Goal: Transaction & Acquisition: Purchase product/service

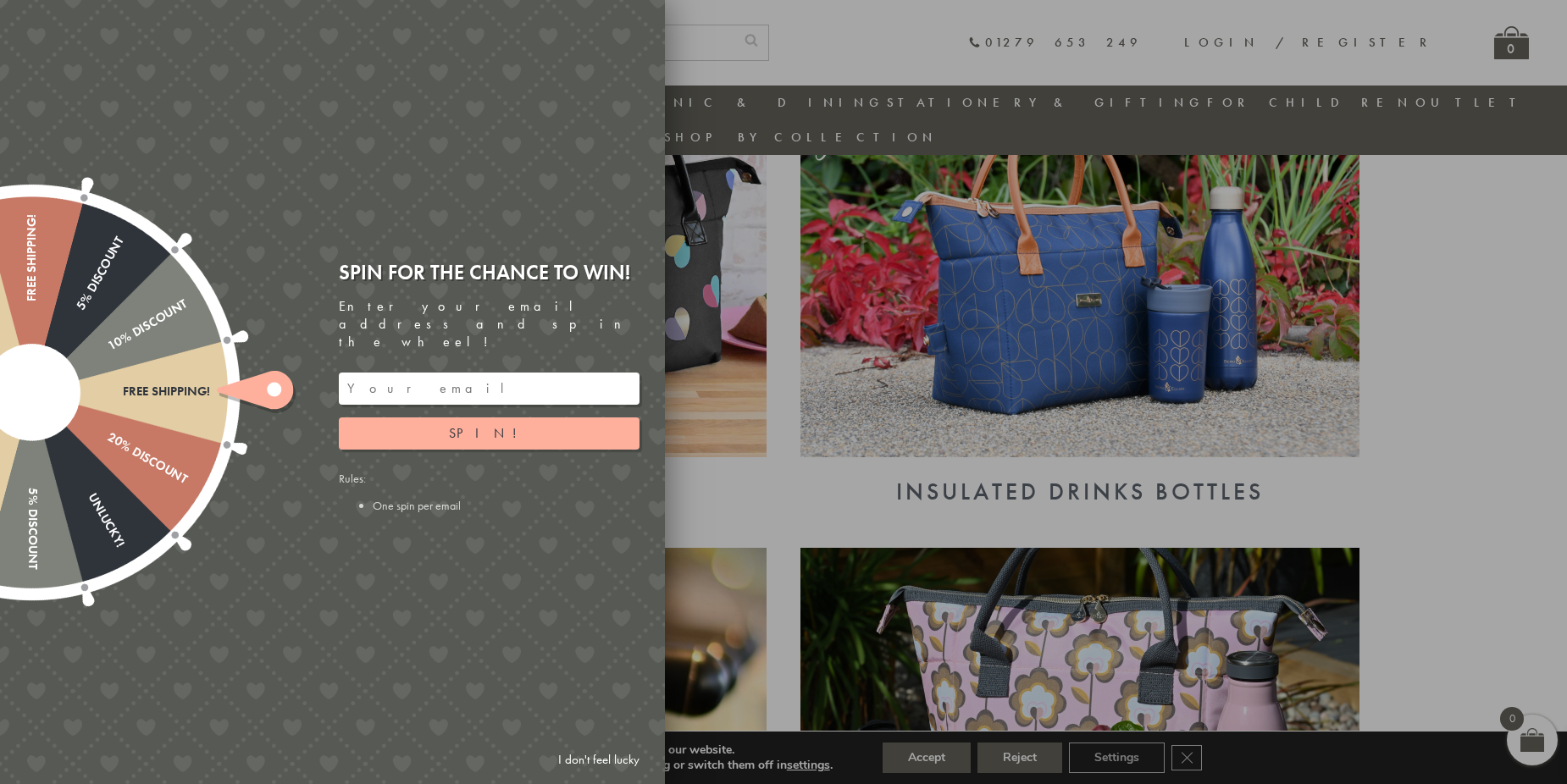
scroll to position [897, 0]
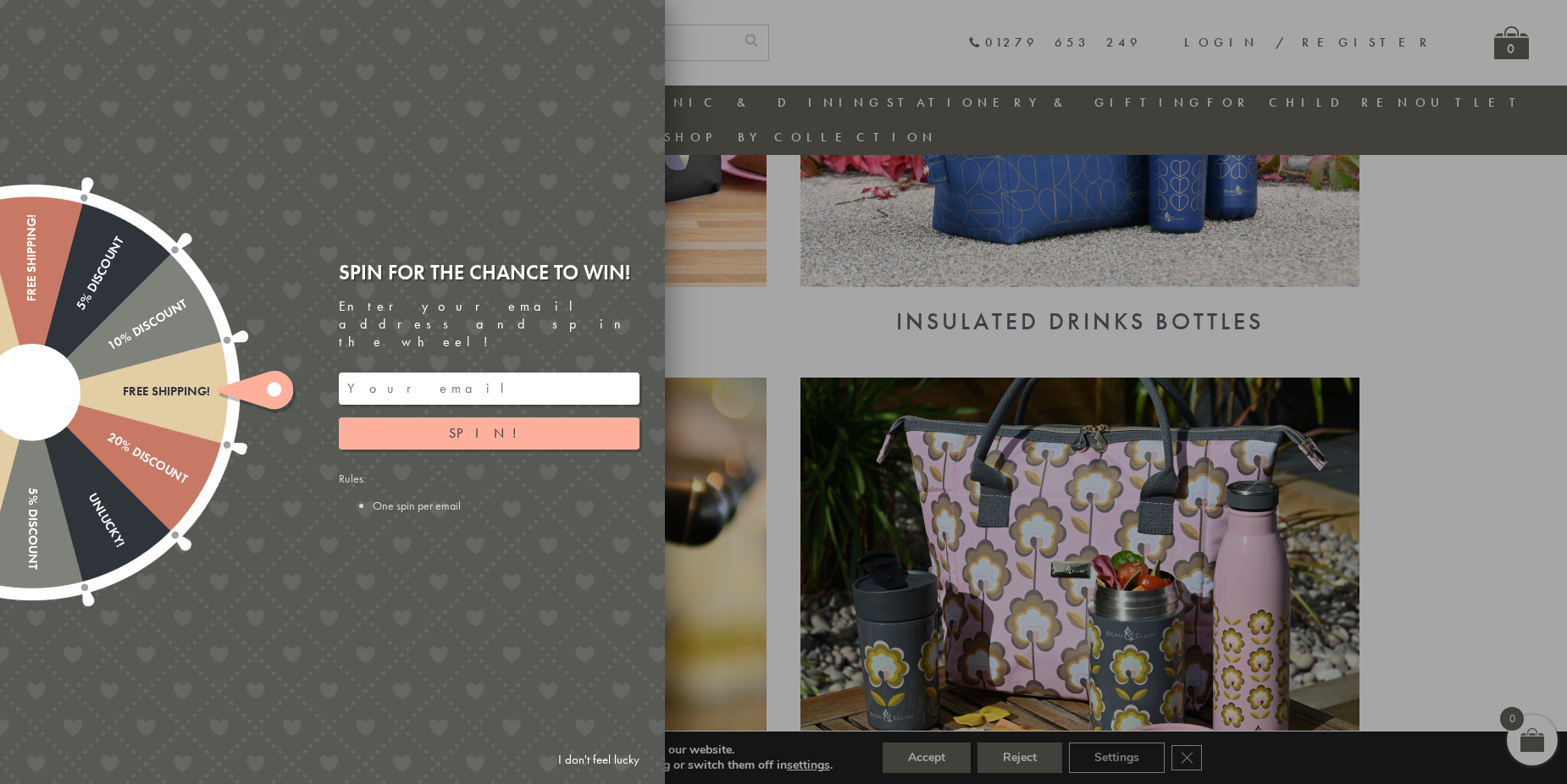
click at [411, 372] on input "email" at bounding box center [489, 388] width 300 height 32
click at [565, 425] on button "Spin!" at bounding box center [489, 433] width 300 height 32
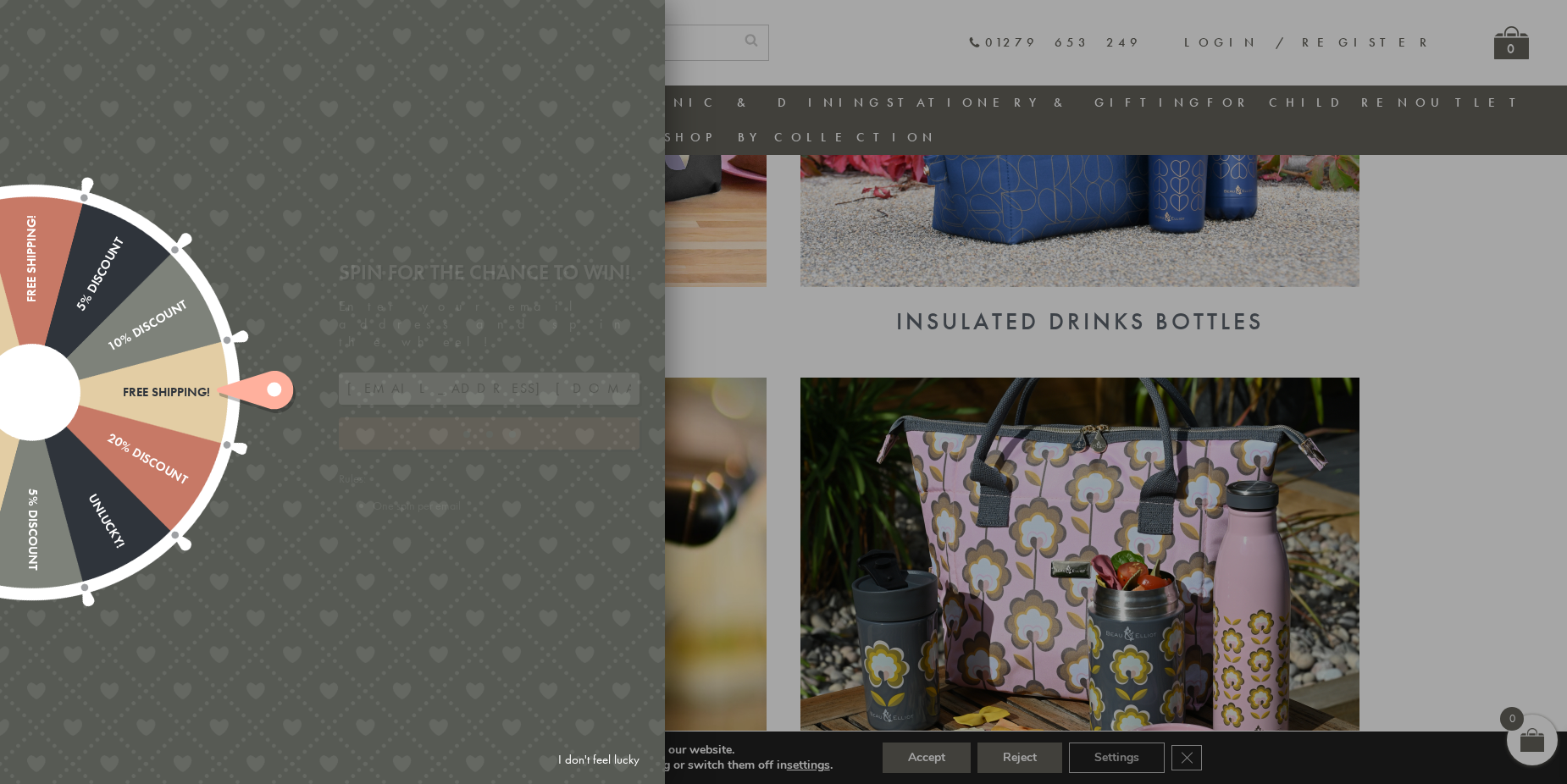
type input "GUGJPQNX"
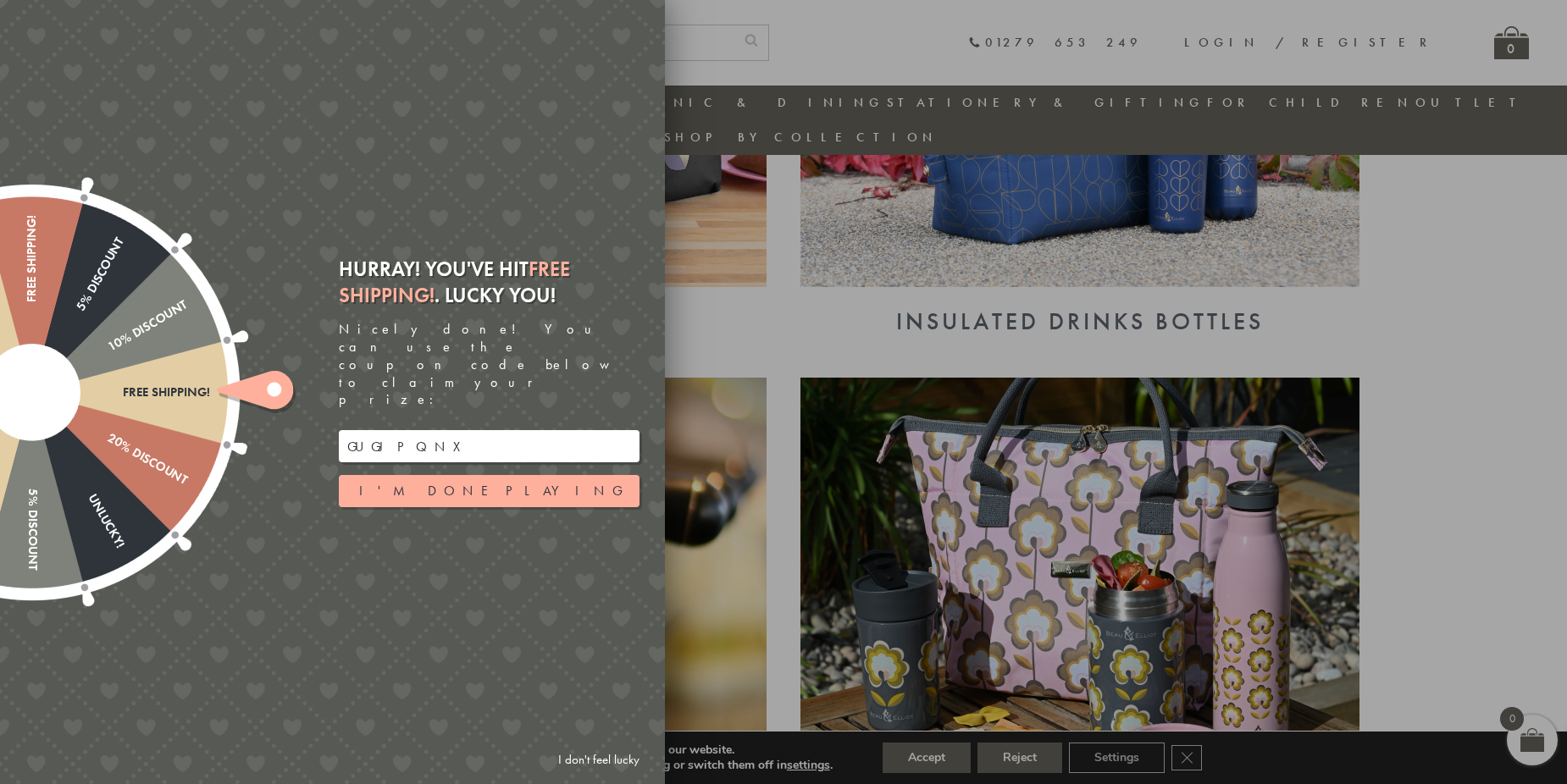
drag, startPoint x: 448, startPoint y: 423, endPoint x: 128, endPoint y: 408, distance: 320.4
click at [128, 409] on div "Free shipping! 20% Discount Unlucky! 5% Discount 10% Discount Unlucky! 15% Disc…" at bounding box center [237, 392] width 856 height 784
drag, startPoint x: 1090, startPoint y: 342, endPoint x: 1081, endPoint y: 343, distance: 9.1
click at [1089, 342] on div at bounding box center [784, 392] width 1567 height 784
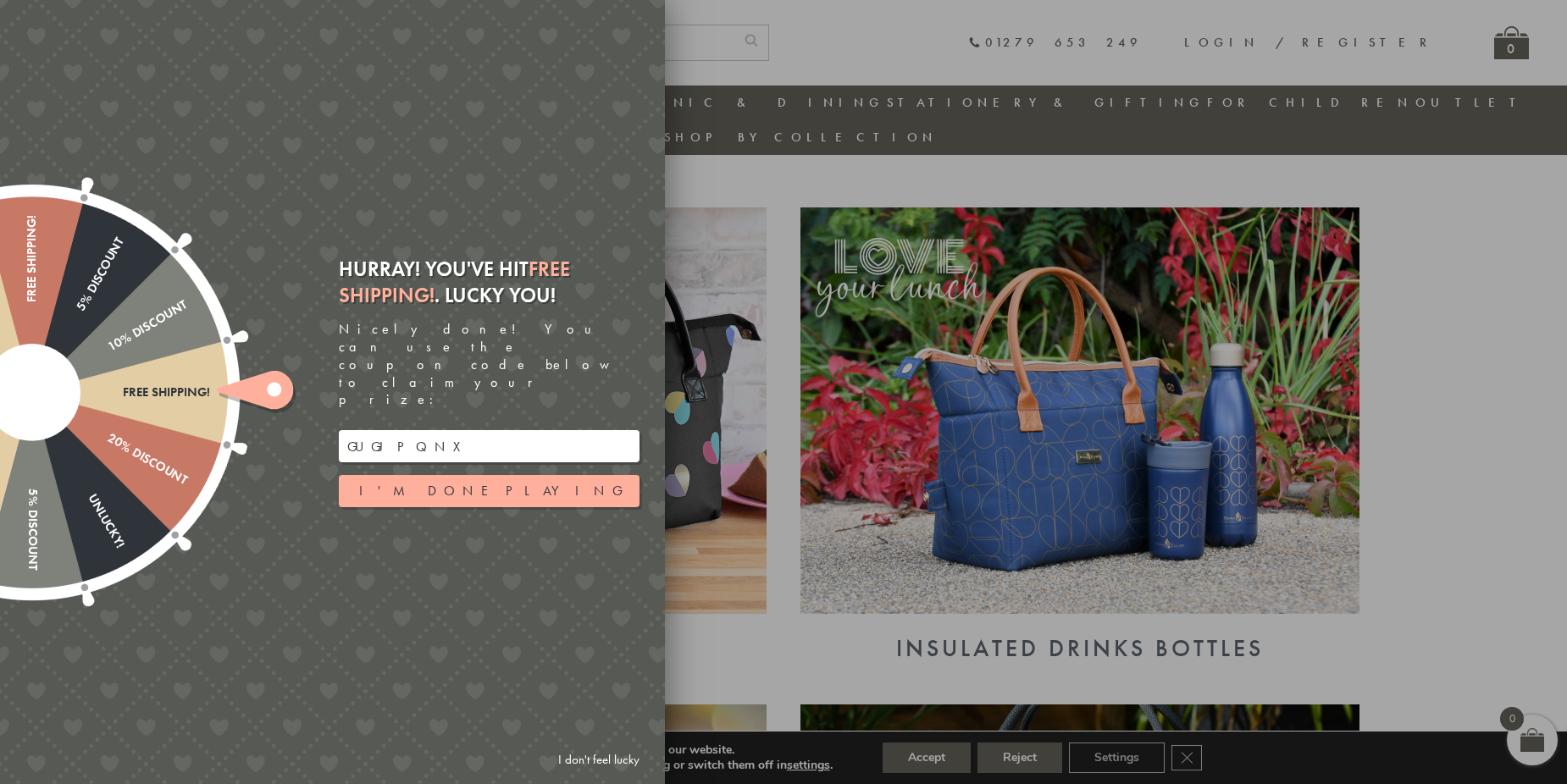
scroll to position [558, 0]
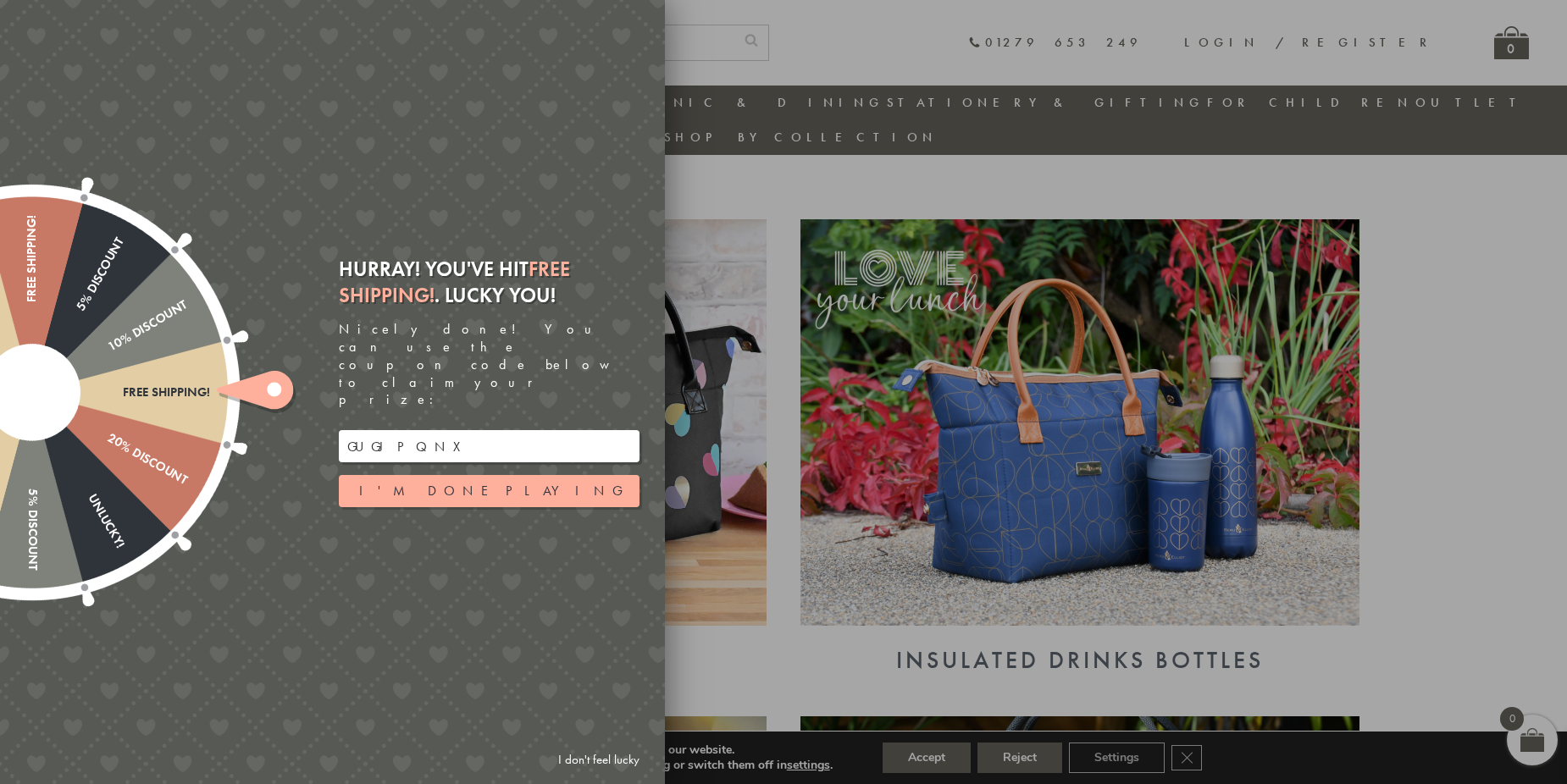
click at [1545, 376] on div at bounding box center [784, 392] width 1567 height 784
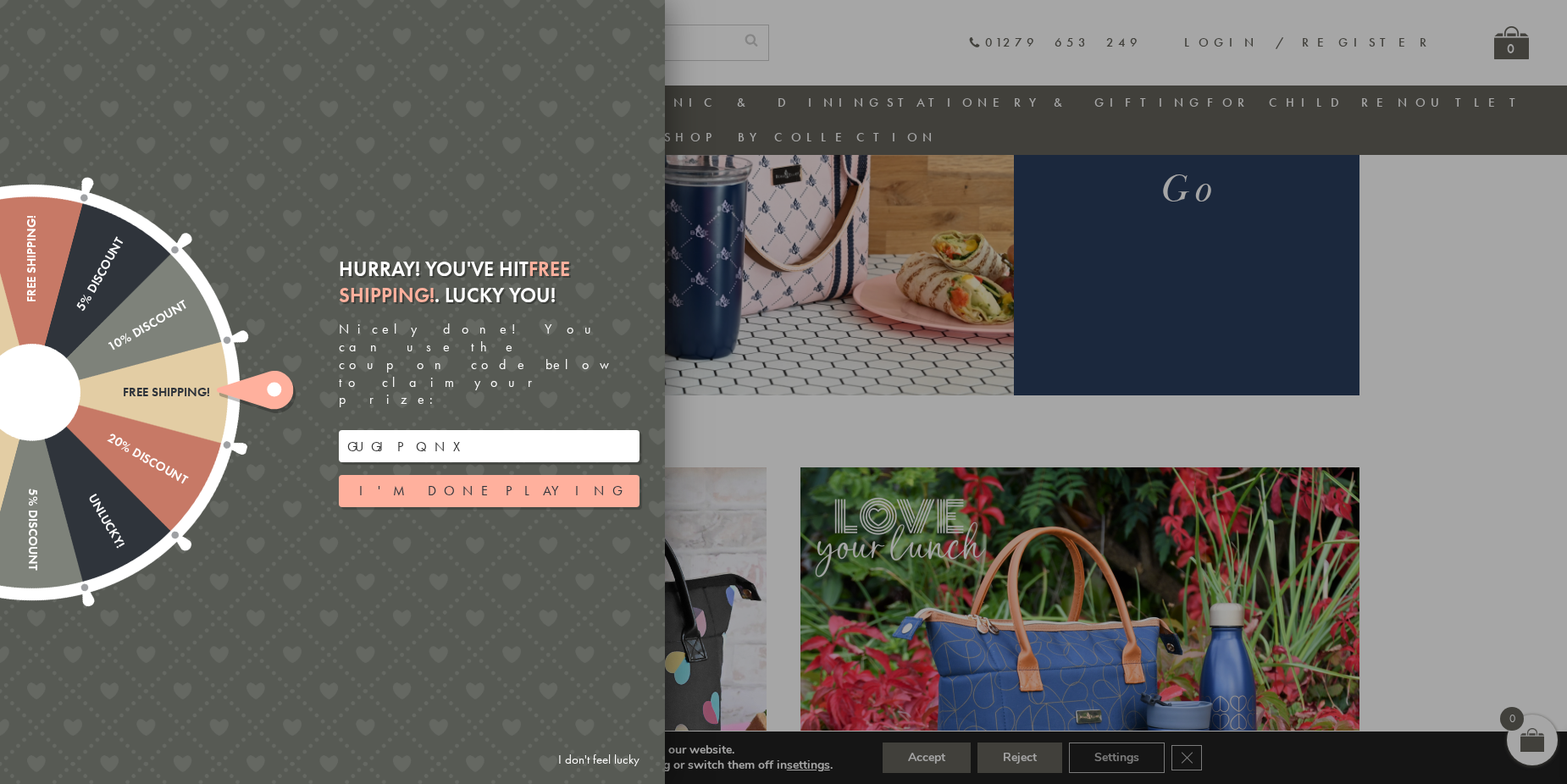
scroll to position [304, 0]
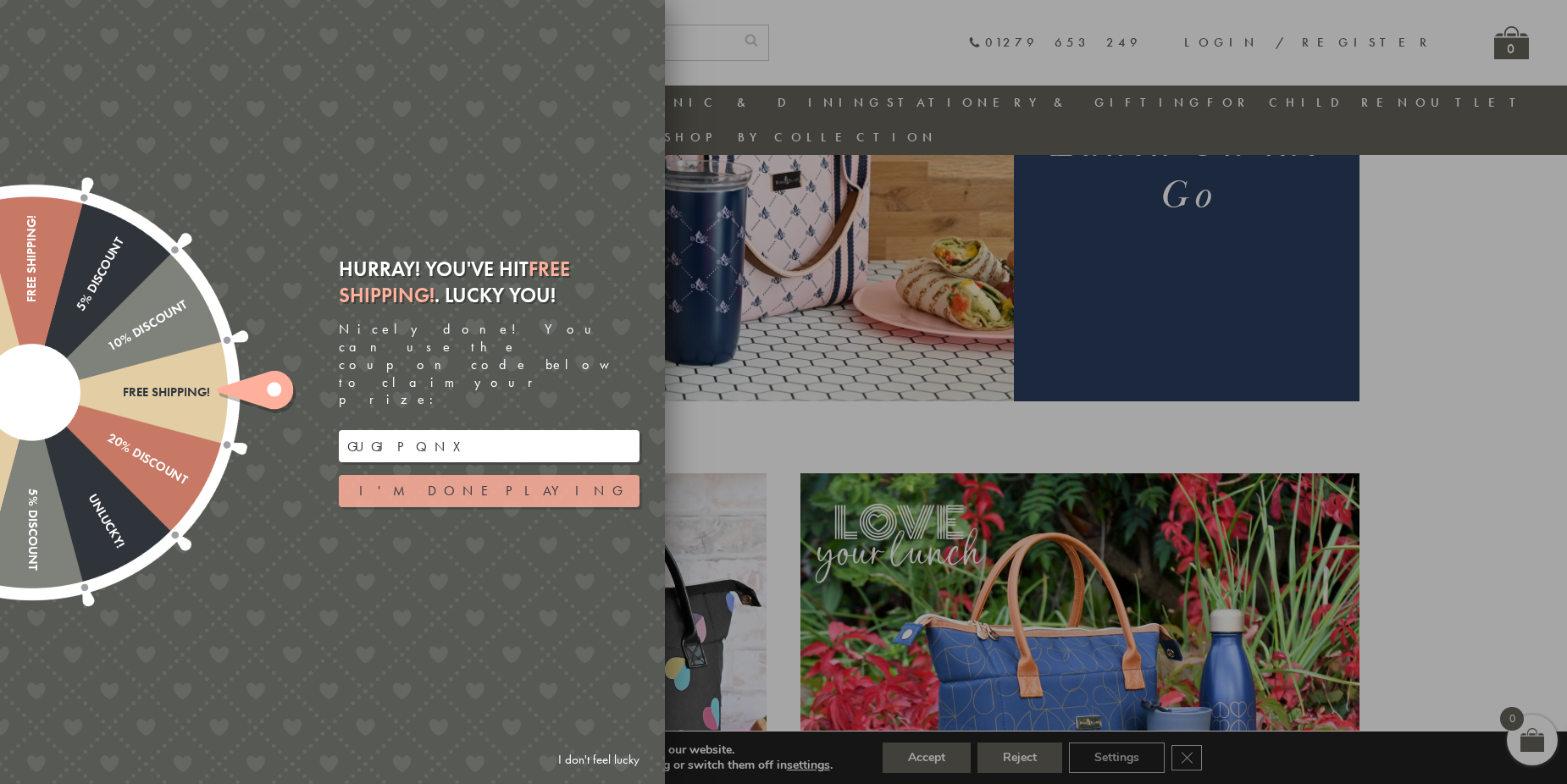
click at [514, 475] on button "I'm done playing" at bounding box center [489, 491] width 300 height 32
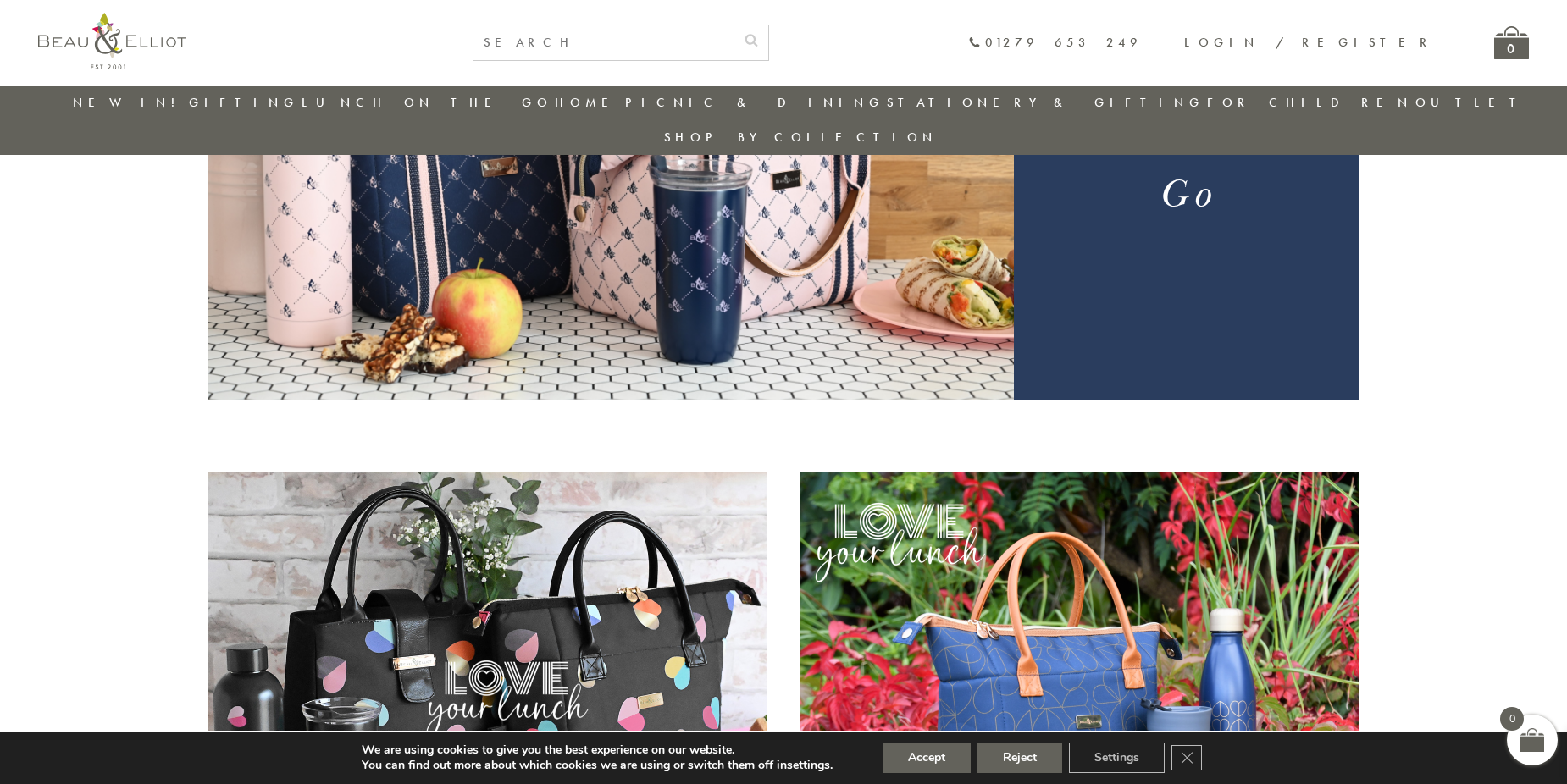
scroll to position [134, 0]
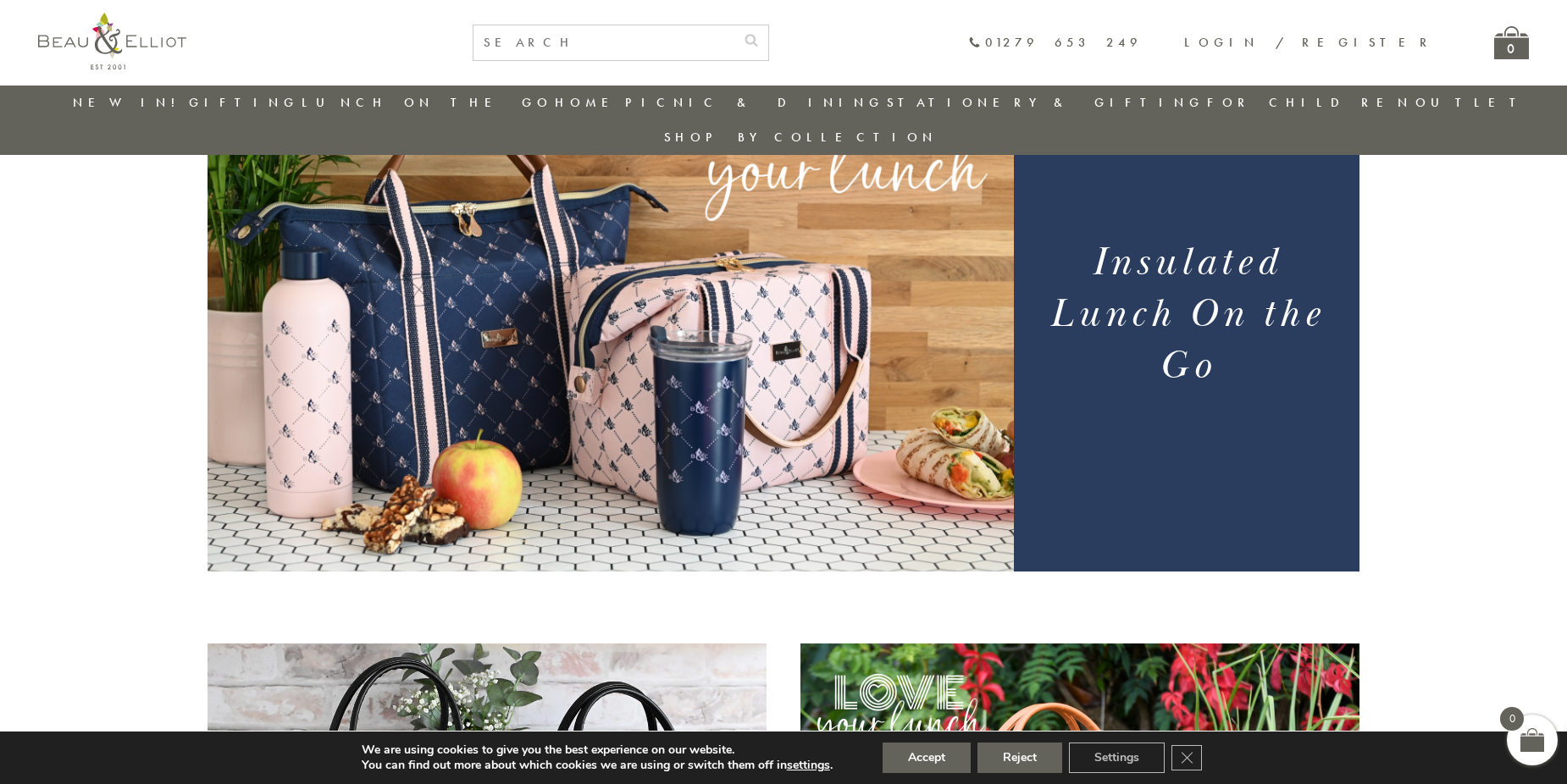
click at [530, 407] on img at bounding box center [611, 317] width 807 height 508
click at [1321, 378] on div "Insulated Lunch On the Go" at bounding box center [1187, 317] width 339 height 317
click at [1243, 353] on h1 "Insulated Lunch On the Go" at bounding box center [1186, 314] width 304 height 155
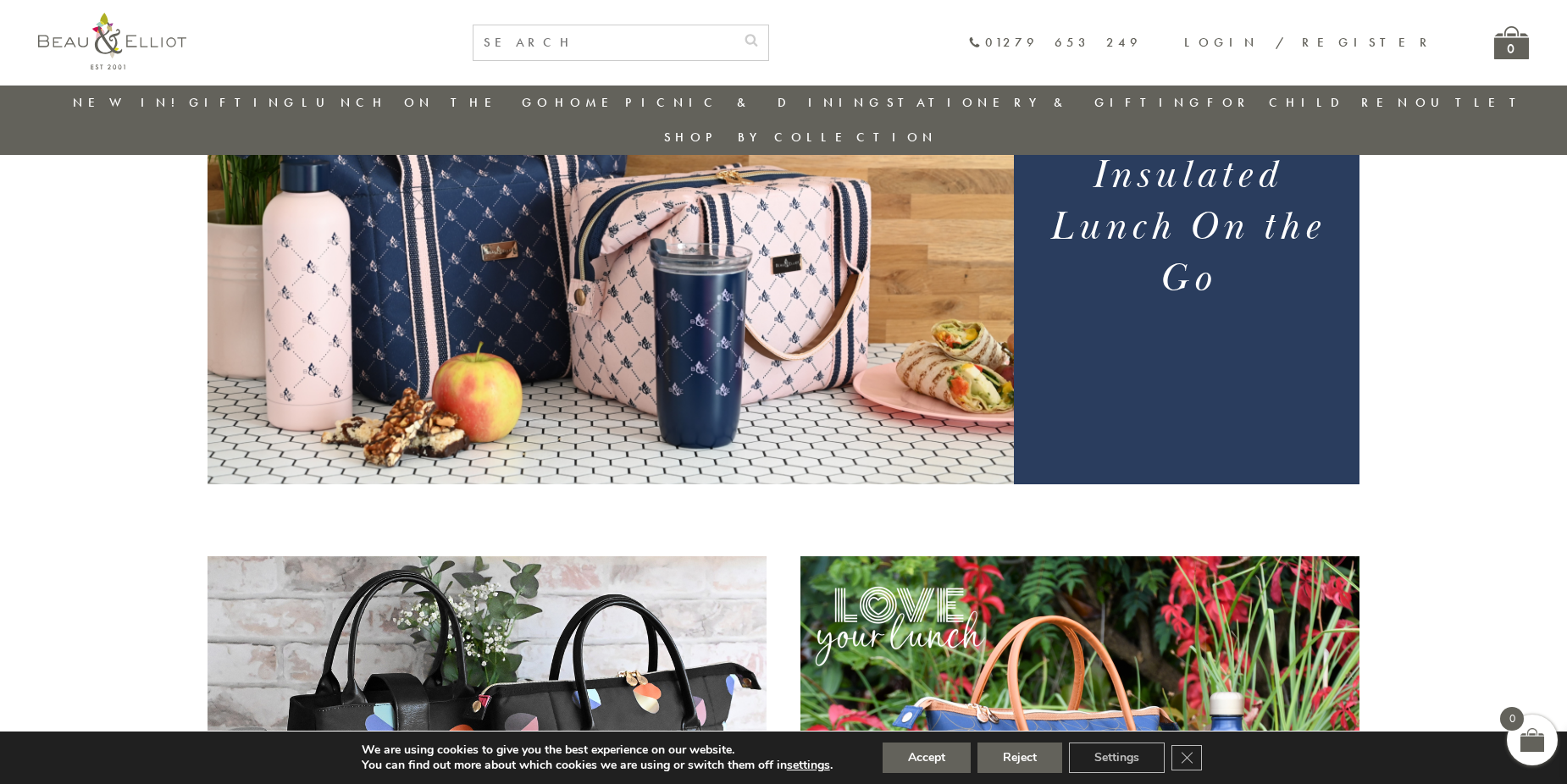
scroll to position [472, 0]
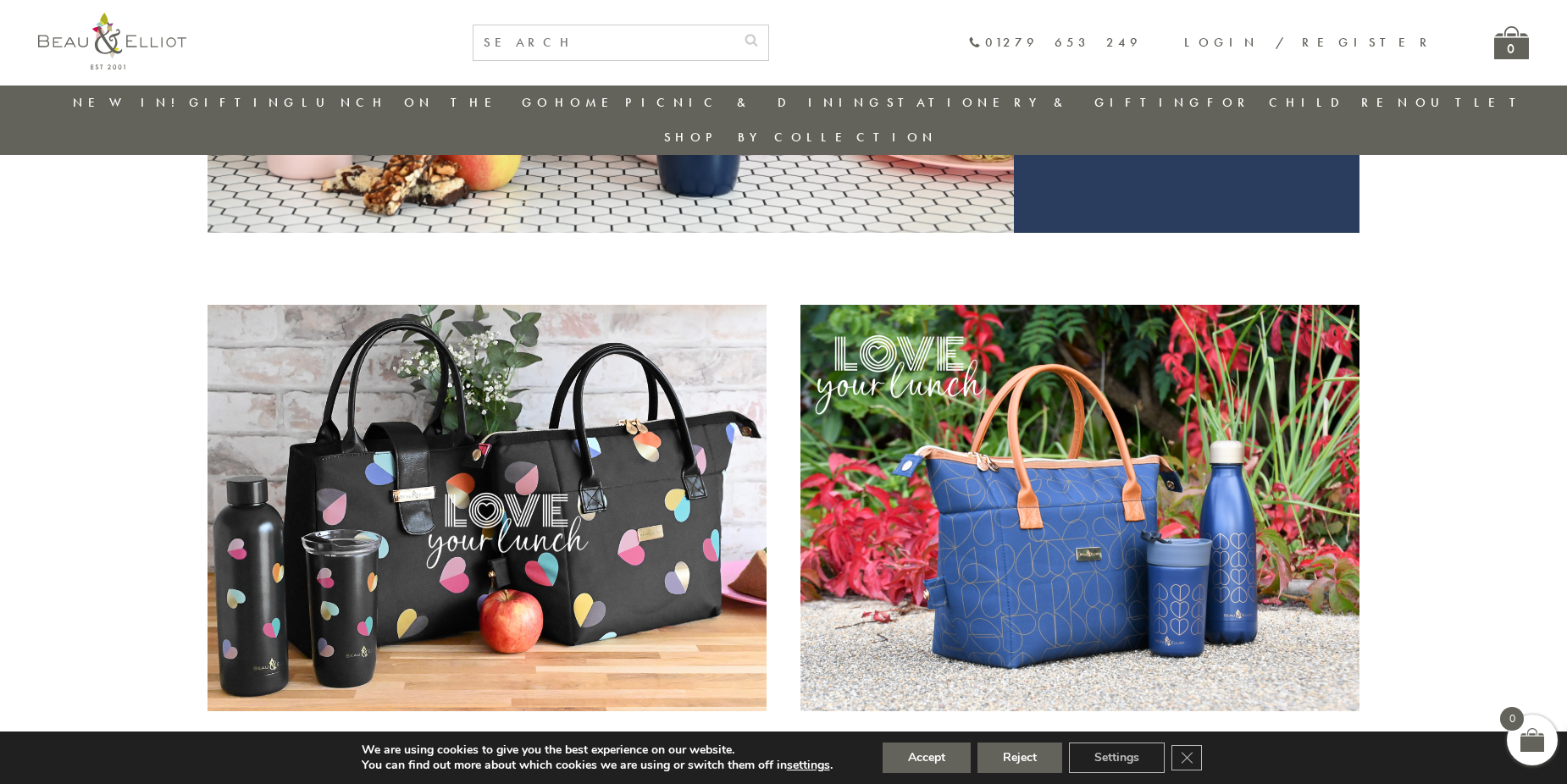
click at [1123, 392] on img at bounding box center [1079, 508] width 559 height 406
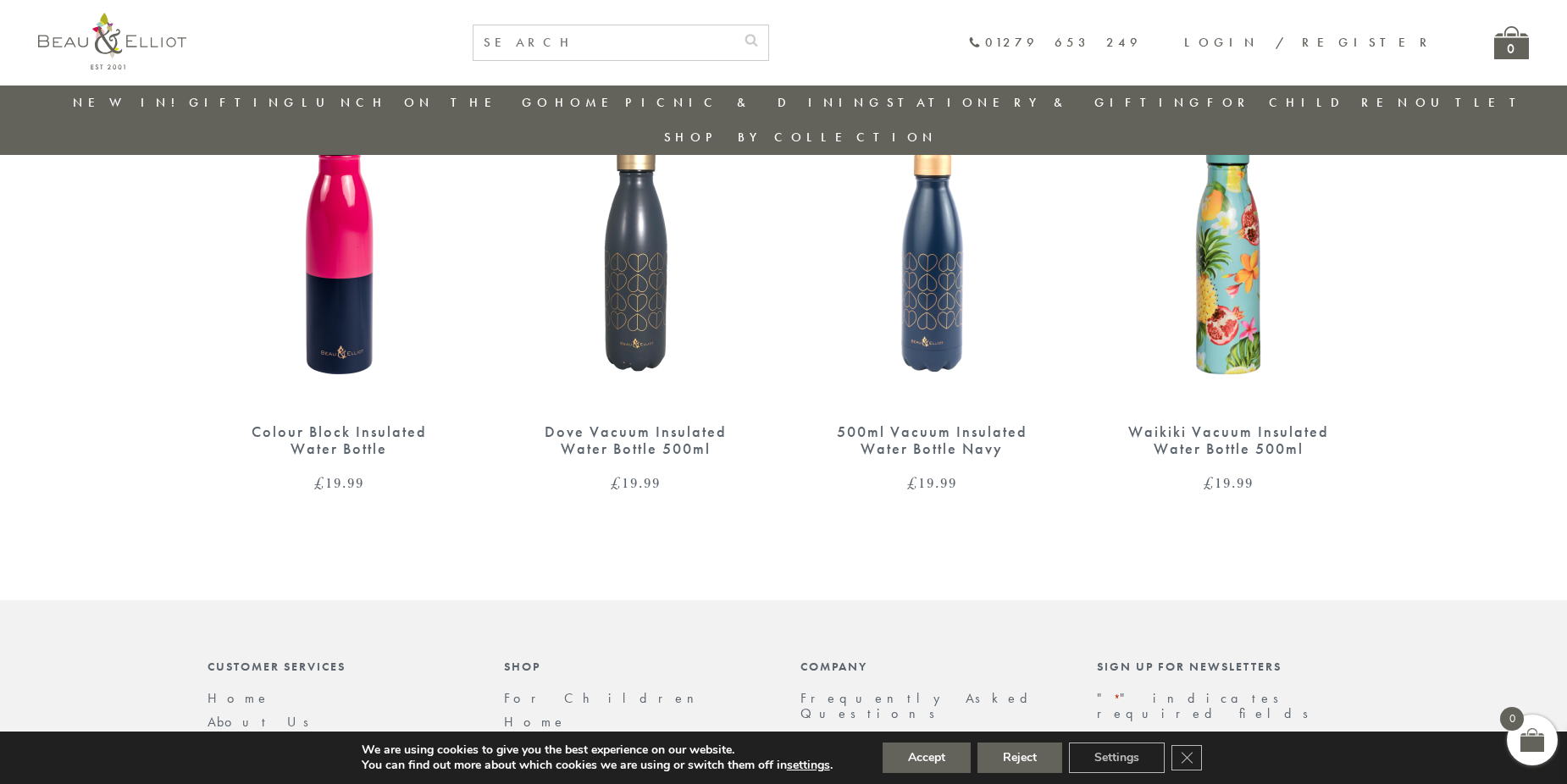
scroll to position [2400, 0]
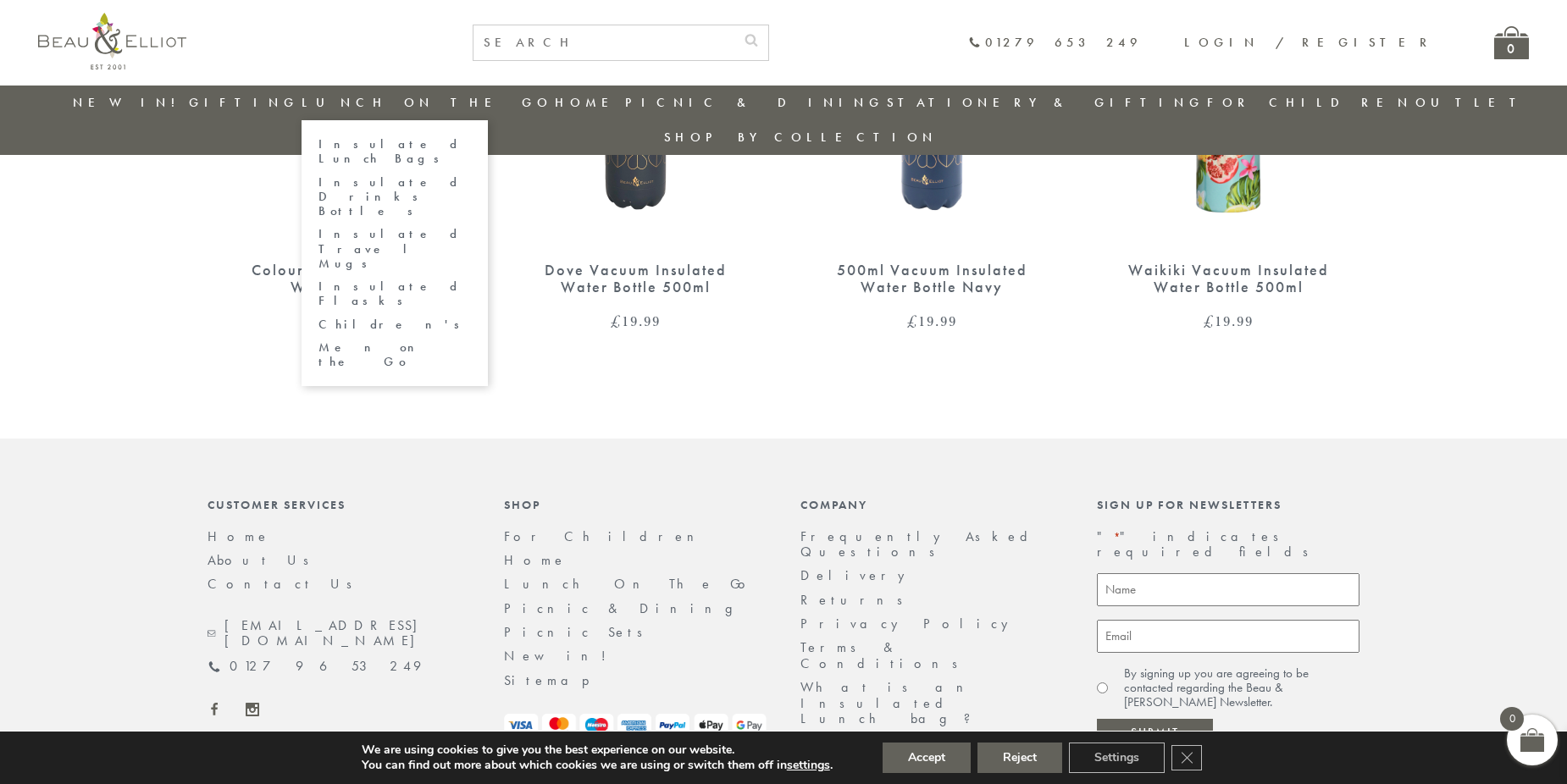
click at [440, 140] on link "Insulated Lunch Bags" at bounding box center [395, 152] width 152 height 30
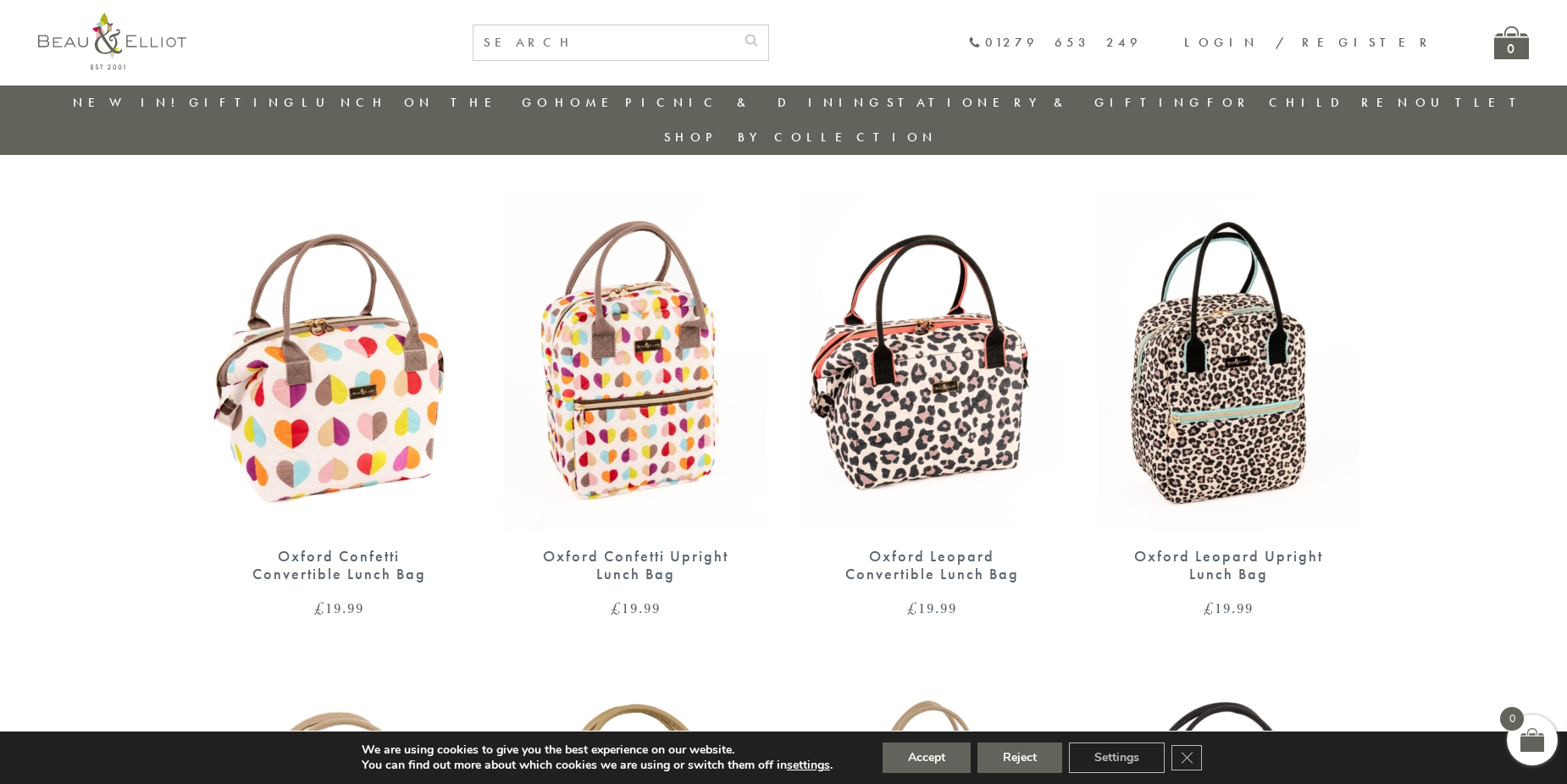
scroll to position [354, 0]
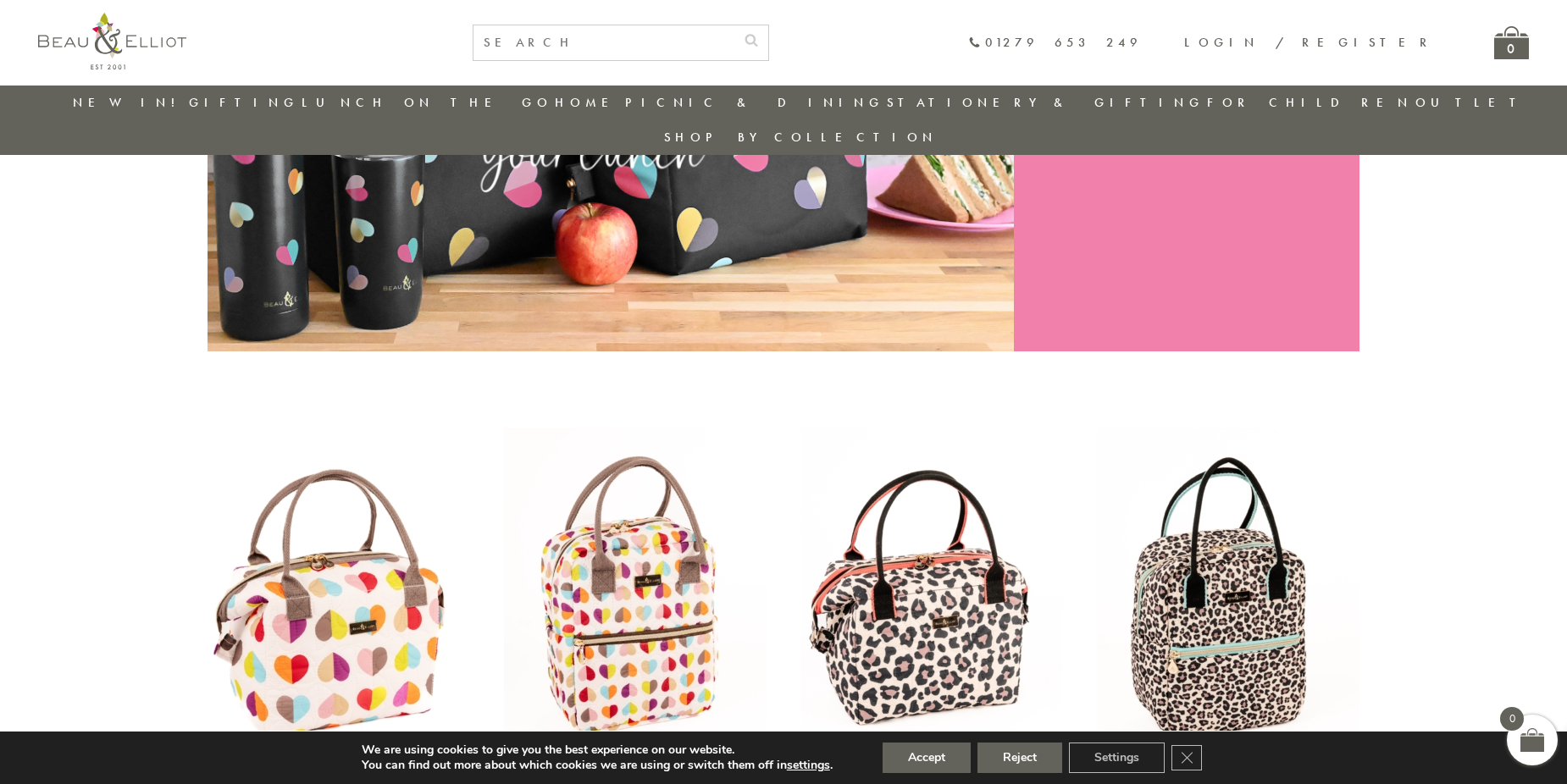
click at [914, 506] on img at bounding box center [931, 596] width 263 height 339
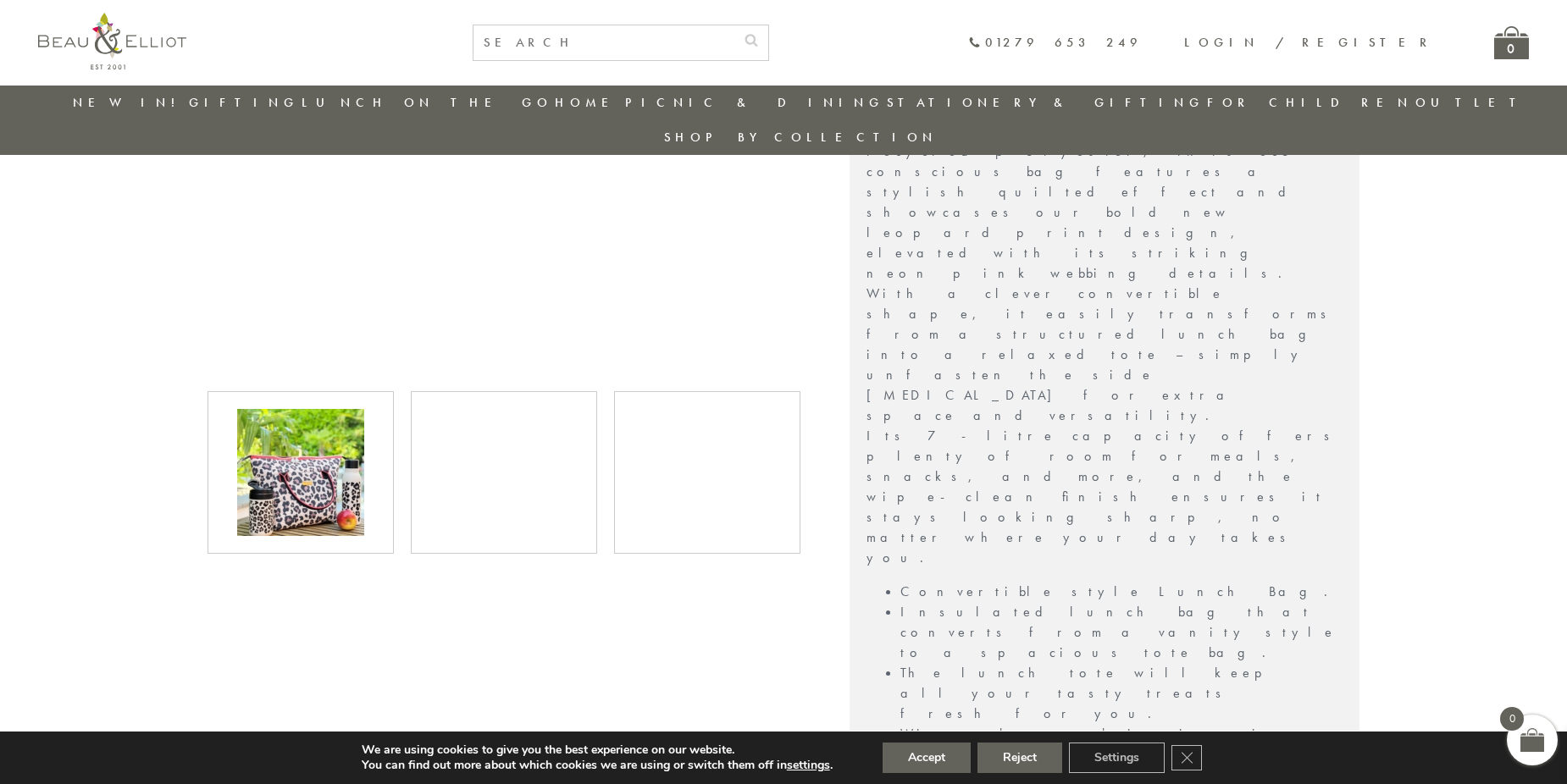
scroll to position [642, 0]
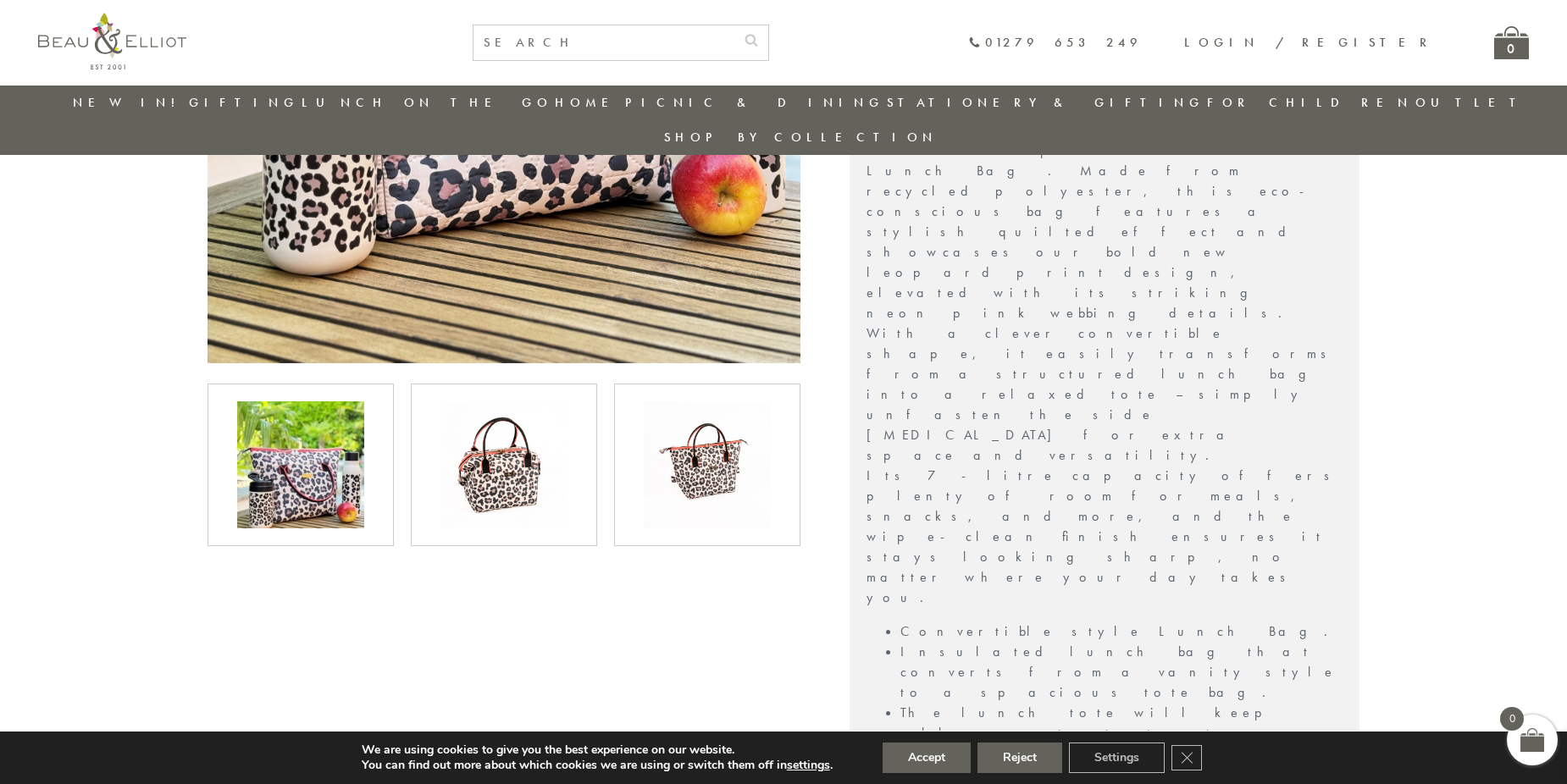
click at [711, 410] on img at bounding box center [707, 465] width 127 height 127
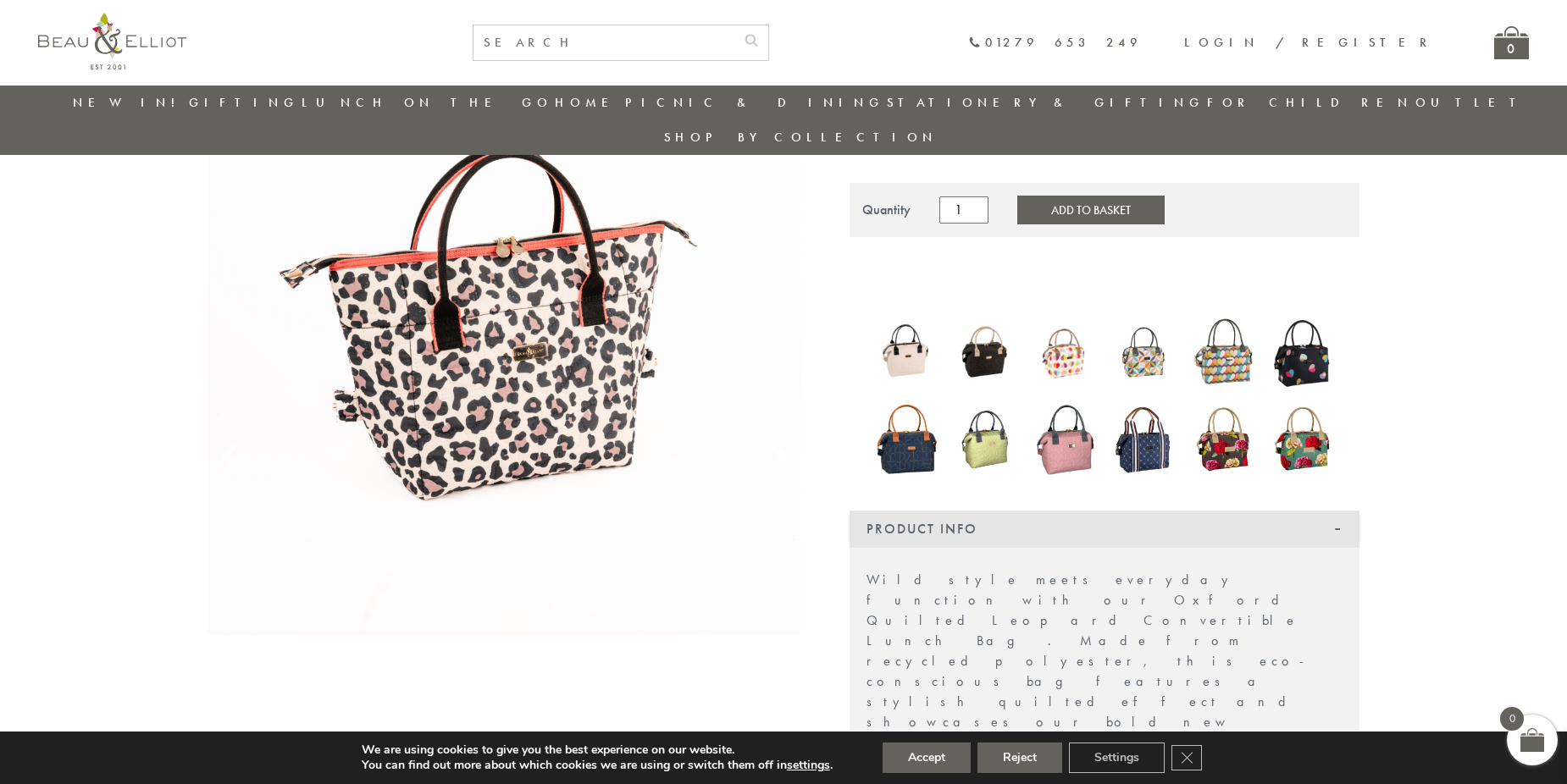
scroll to position [0, 0]
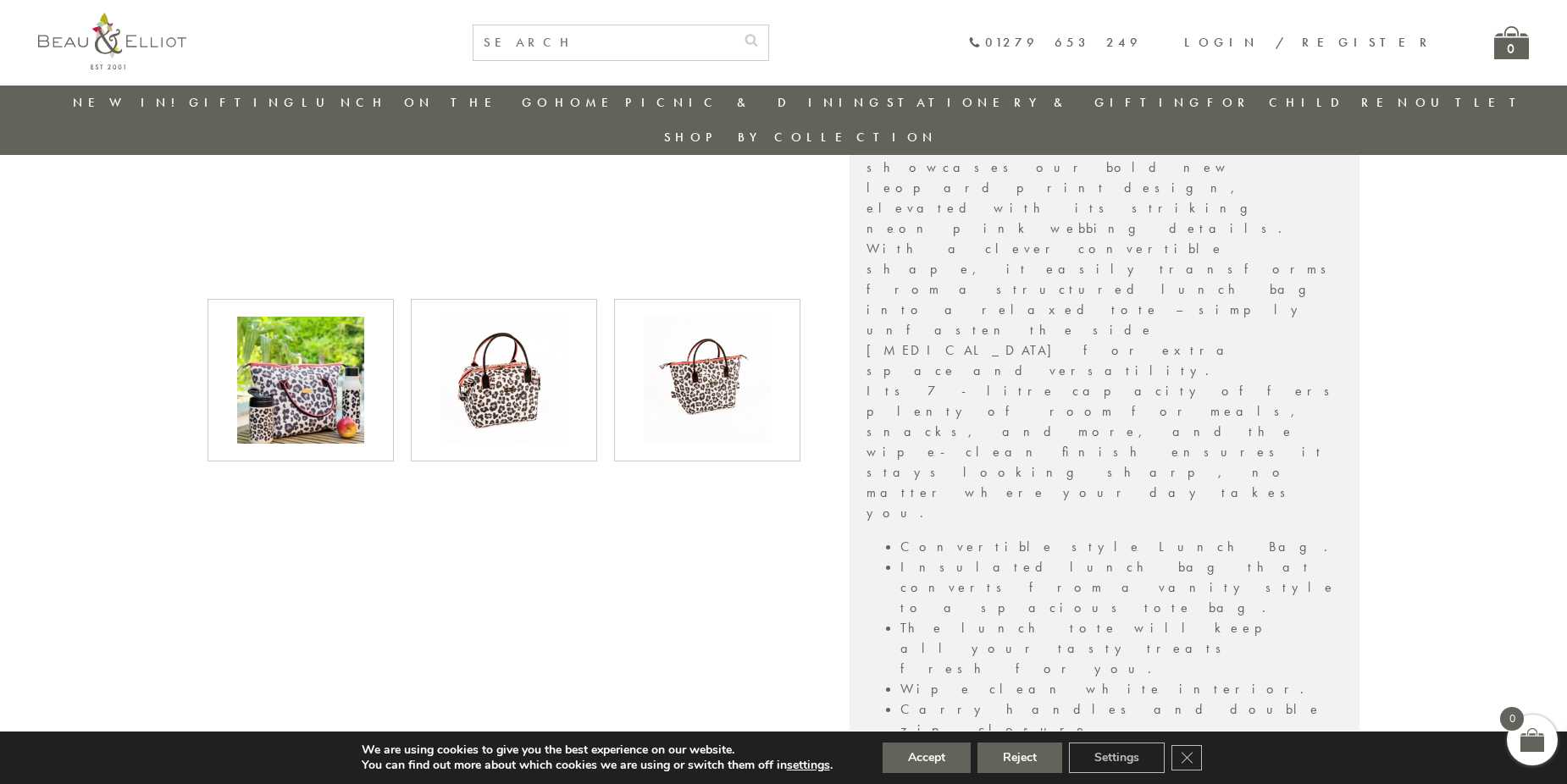
scroll to position [811, 0]
